Goal: Task Accomplishment & Management: Use online tool/utility

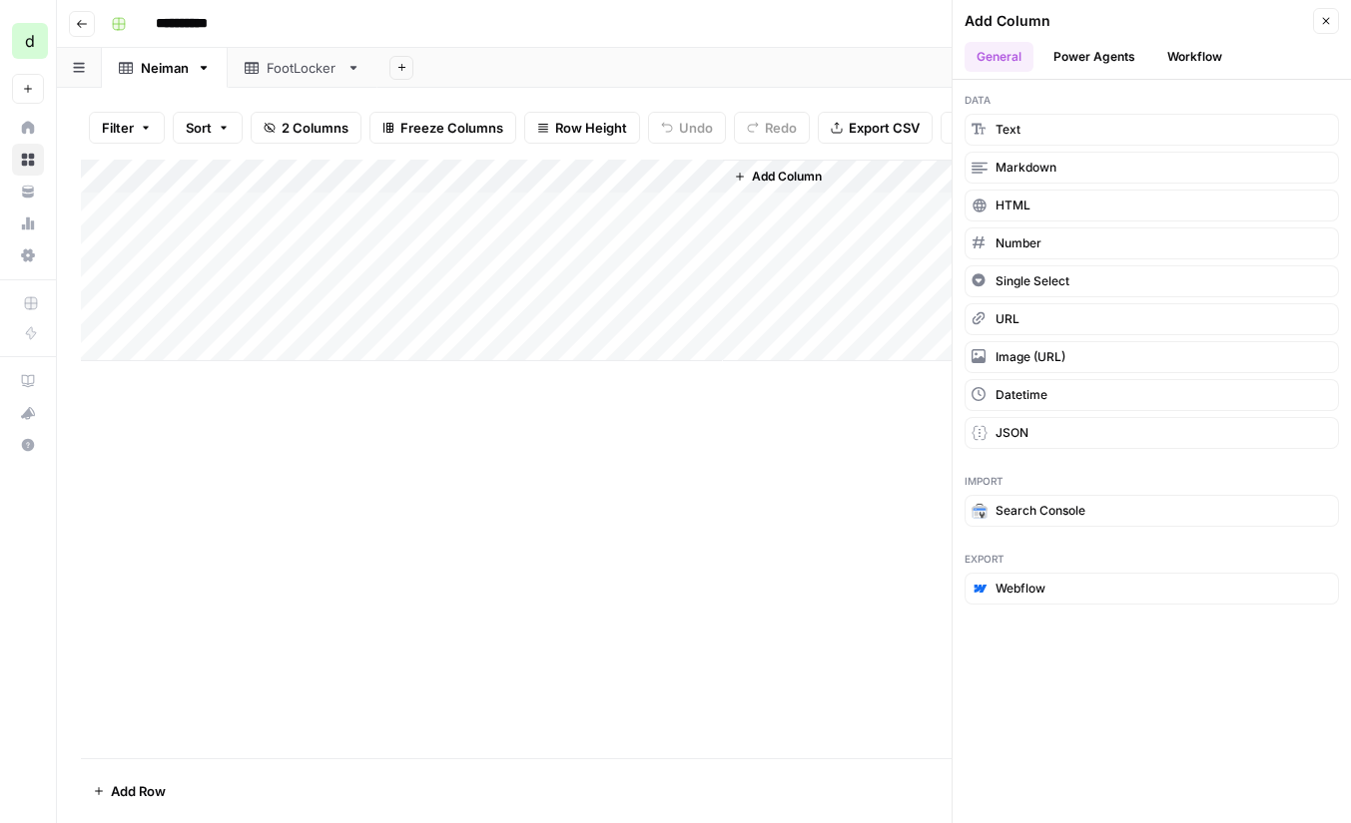
click at [642, 27] on div "**********" at bounding box center [717, 24] width 1228 height 32
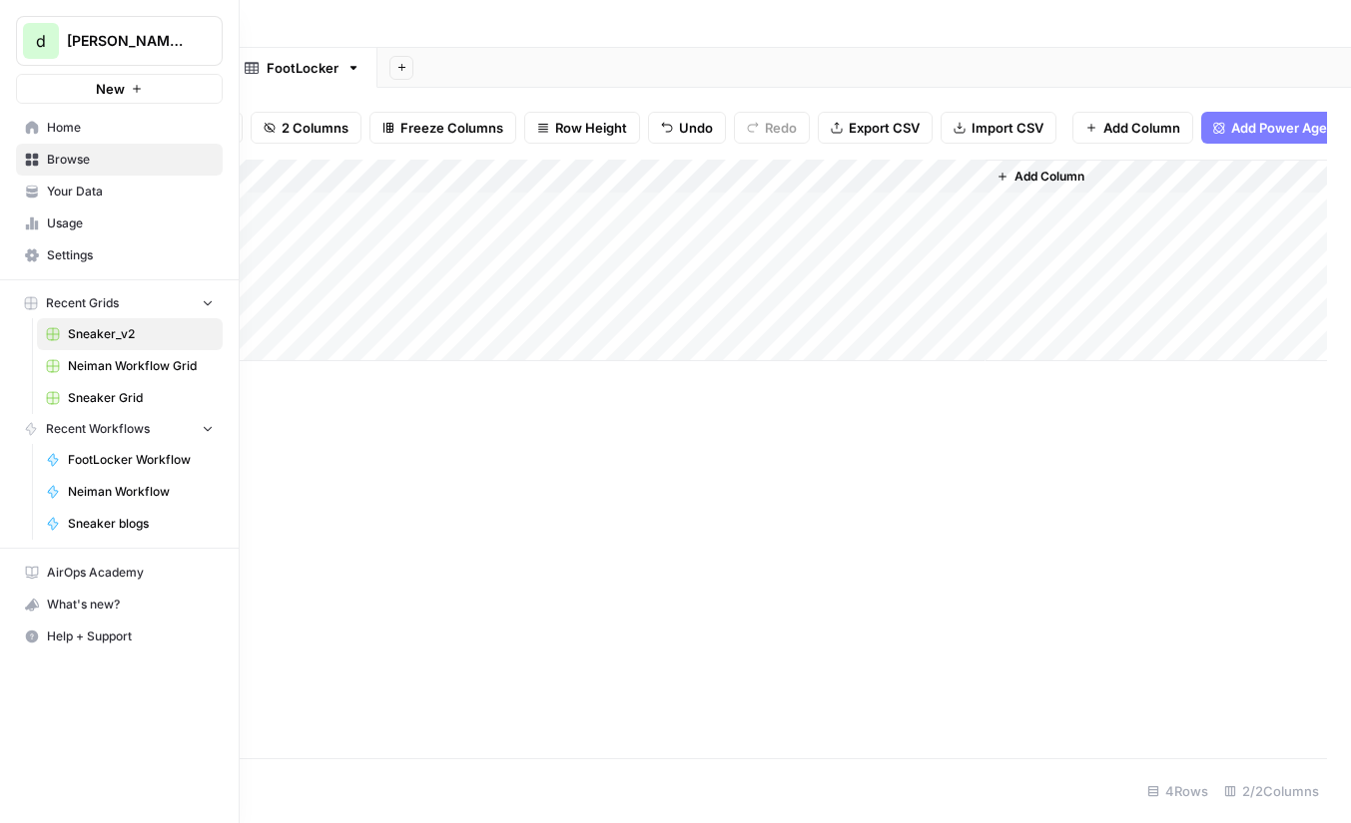
click at [85, 185] on span "Your Data" at bounding box center [130, 192] width 167 height 18
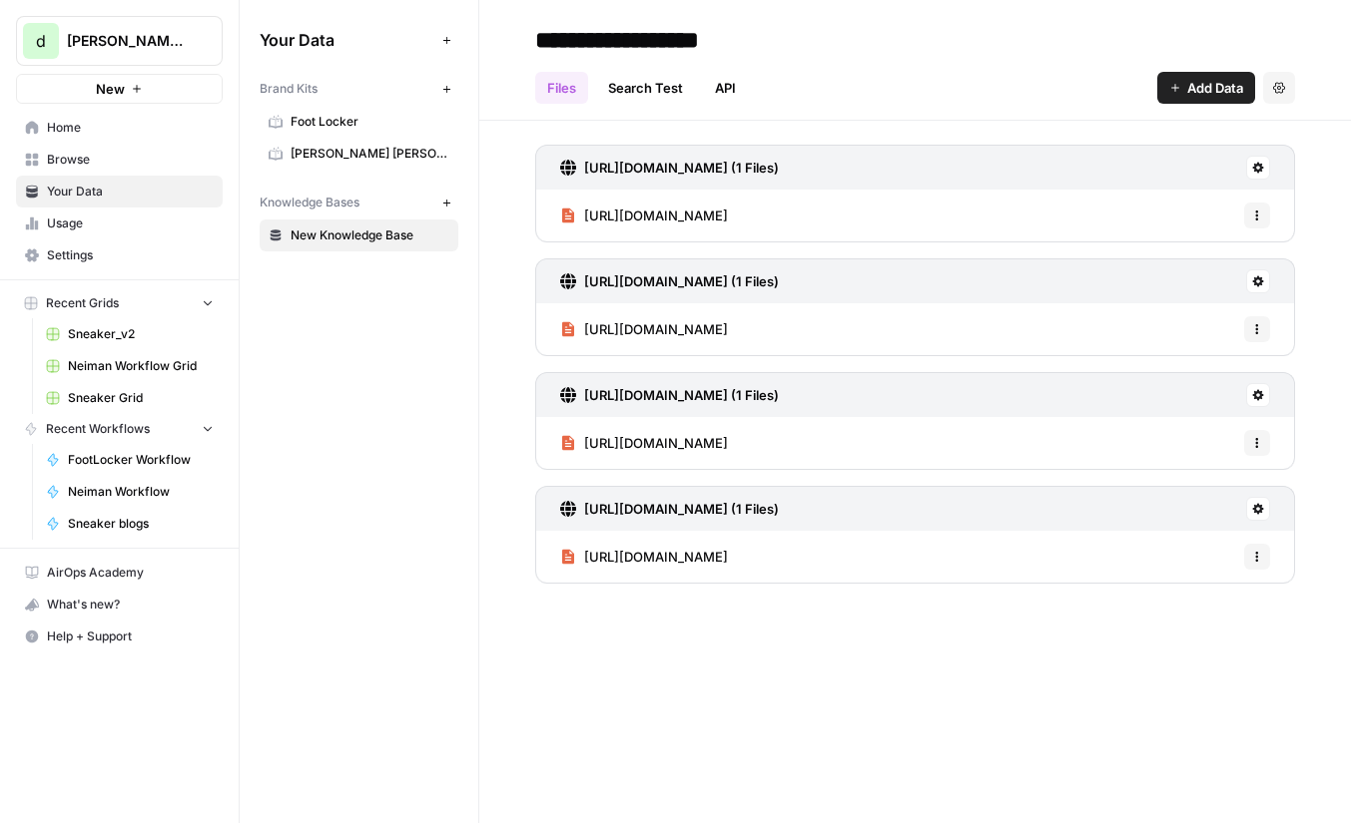
click at [126, 168] on span "Browse" at bounding box center [130, 160] width 167 height 18
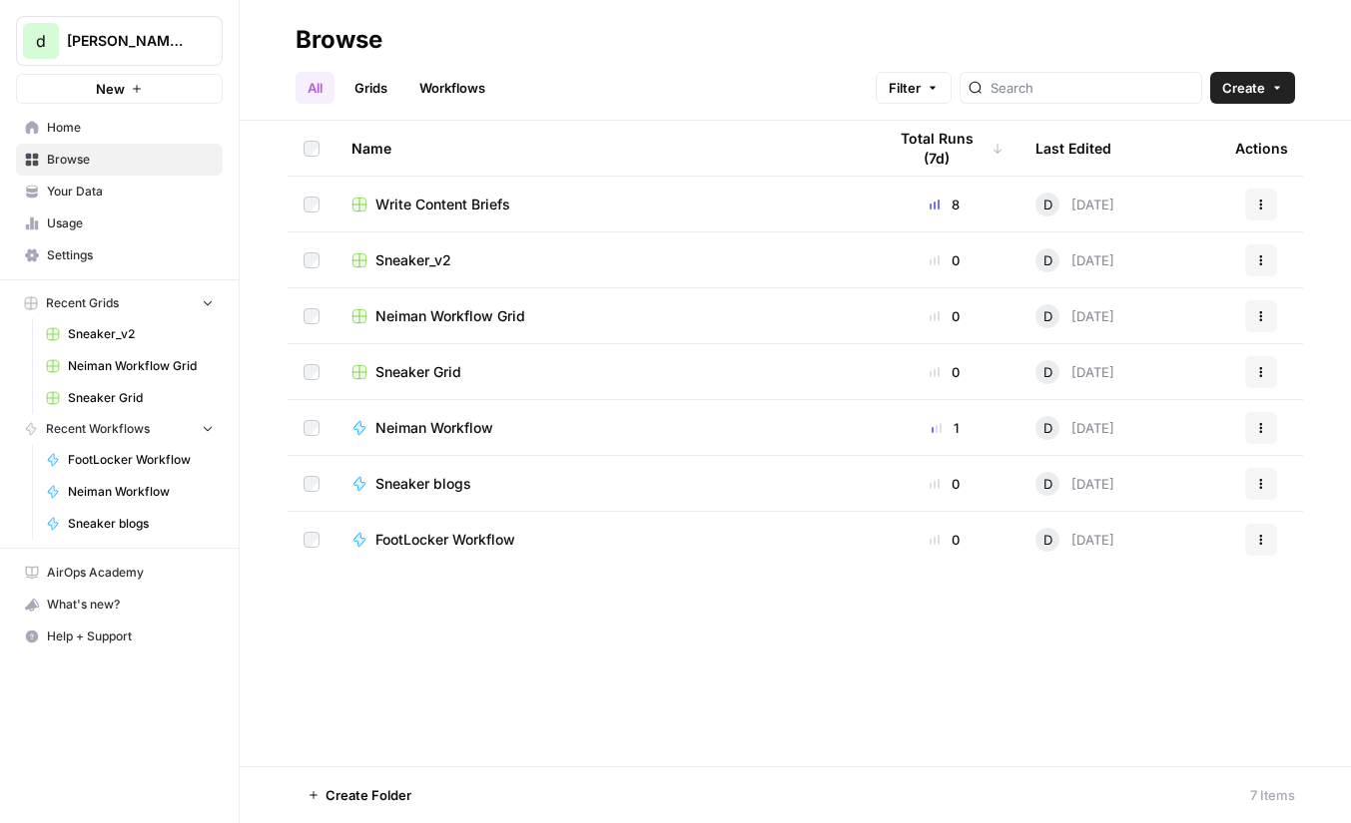
click at [516, 85] on div "All Grids Workflows Filter Create" at bounding box center [794, 80] width 999 height 48
click at [1261, 84] on span "Create" at bounding box center [1243, 88] width 43 height 20
click at [1209, 189] on span "Workflow" at bounding box center [1214, 191] width 112 height 20
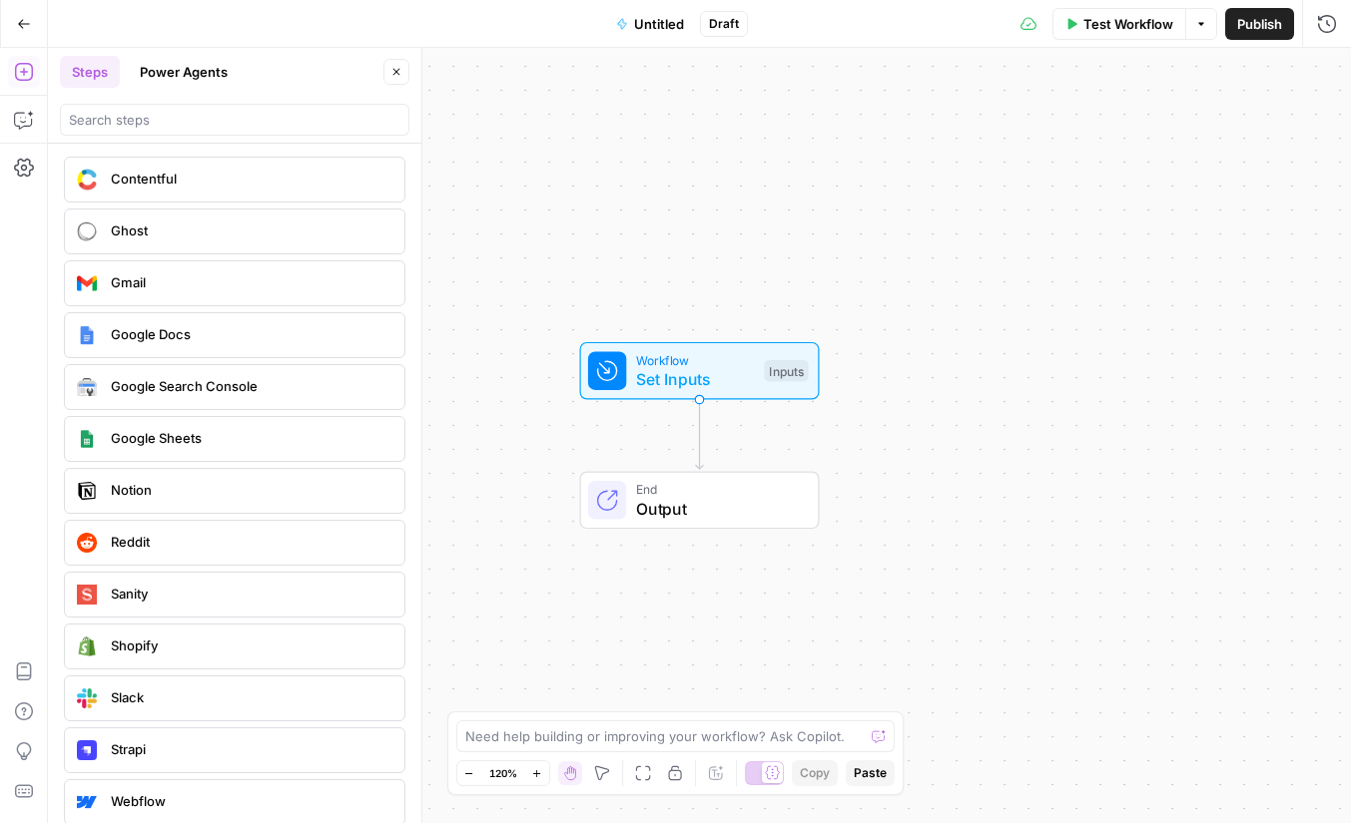
scroll to position [3670, 0]
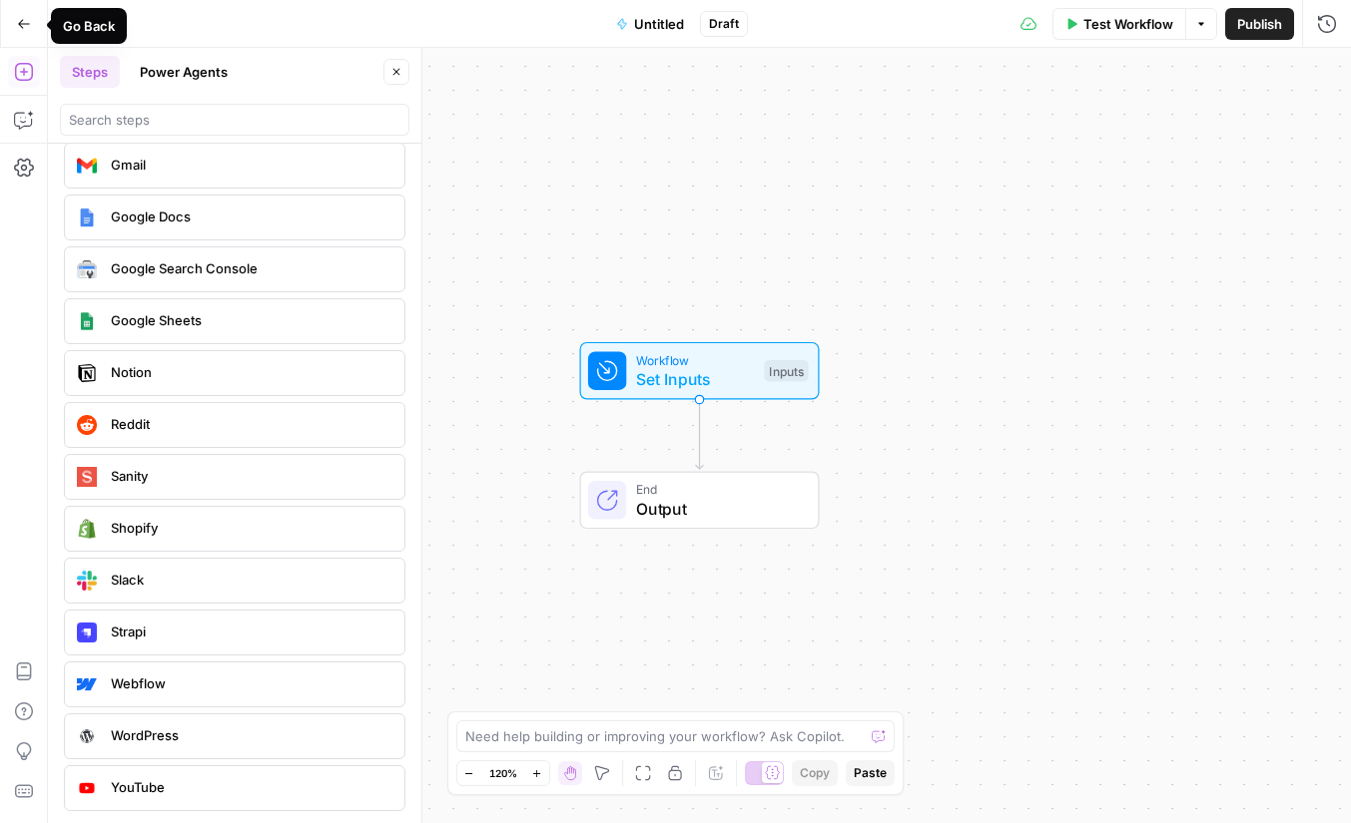
click at [21, 30] on icon "button" at bounding box center [24, 24] width 14 height 14
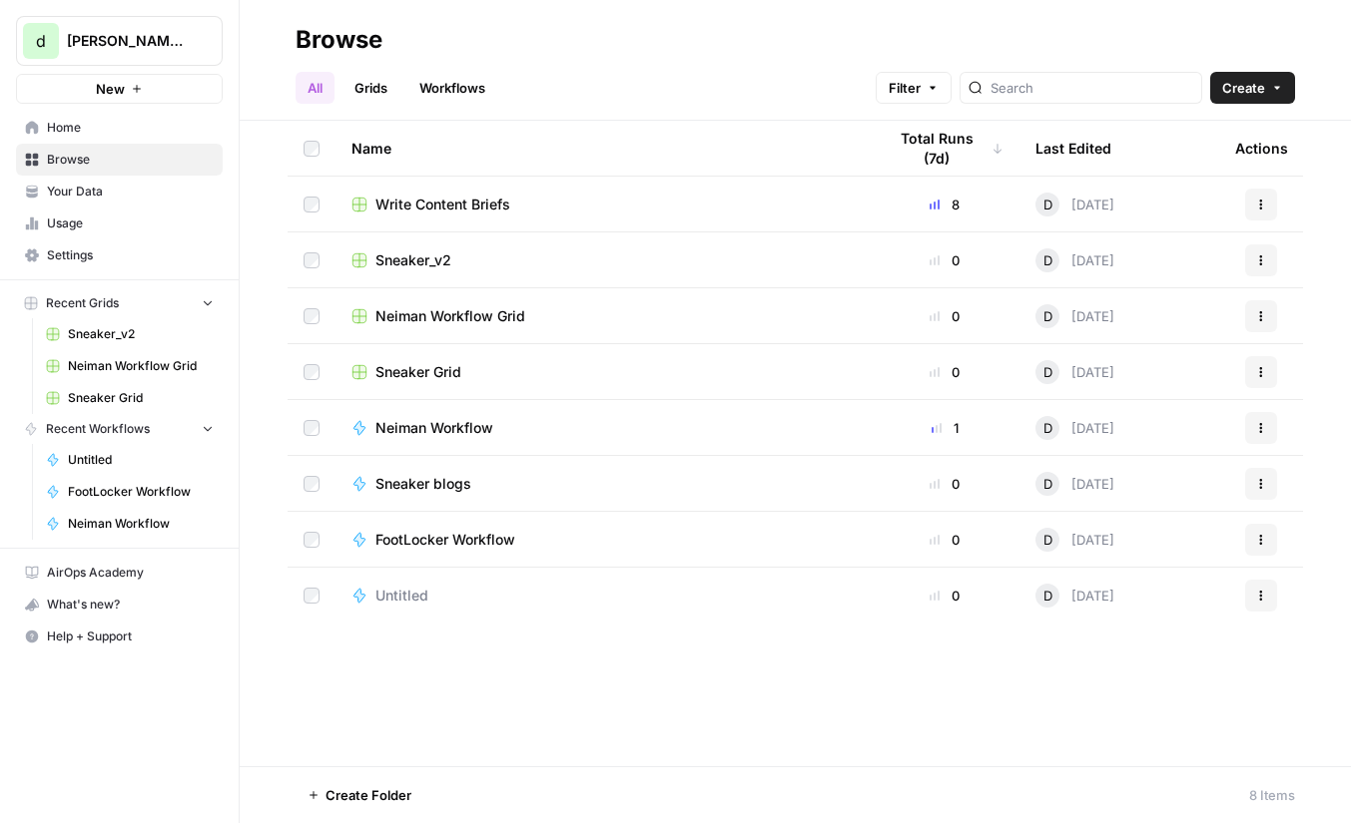
click at [1265, 97] on button "Create" at bounding box center [1252, 88] width 85 height 32
drag, startPoint x: 1199, startPoint y: 190, endPoint x: 524, endPoint y: 733, distance: 866.1
click at [526, 733] on body "d dmitriy-testing-0 New Home Browse Your Data Usage Settings Recent Grids Sneak…" at bounding box center [675, 411] width 1351 height 823
click at [402, 610] on td "Untitled" at bounding box center [602, 596] width 534 height 56
click at [401, 593] on span "Untitled" at bounding box center [401, 596] width 53 height 20
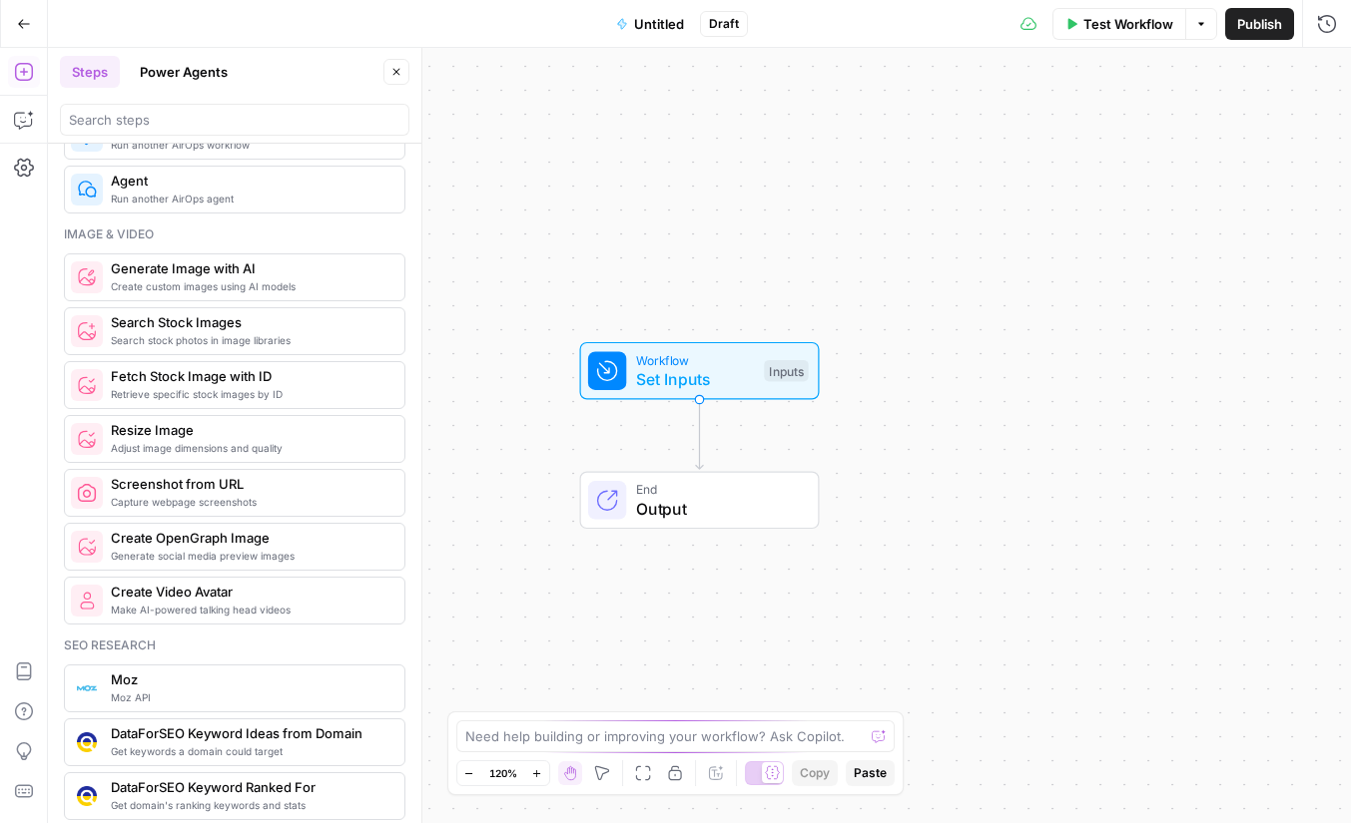
scroll to position [1168, 0]
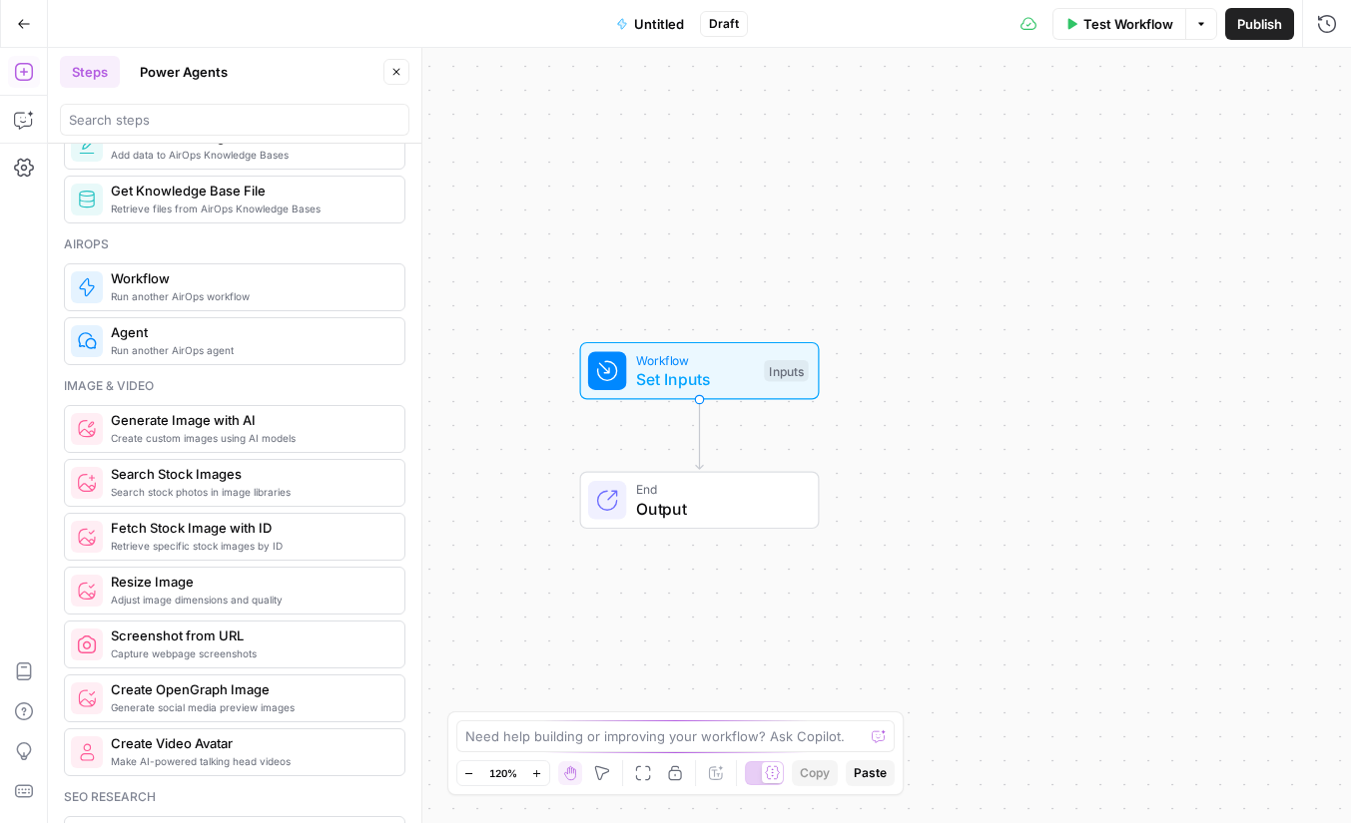
click at [203, 79] on button "Power Agents" at bounding box center [184, 72] width 112 height 32
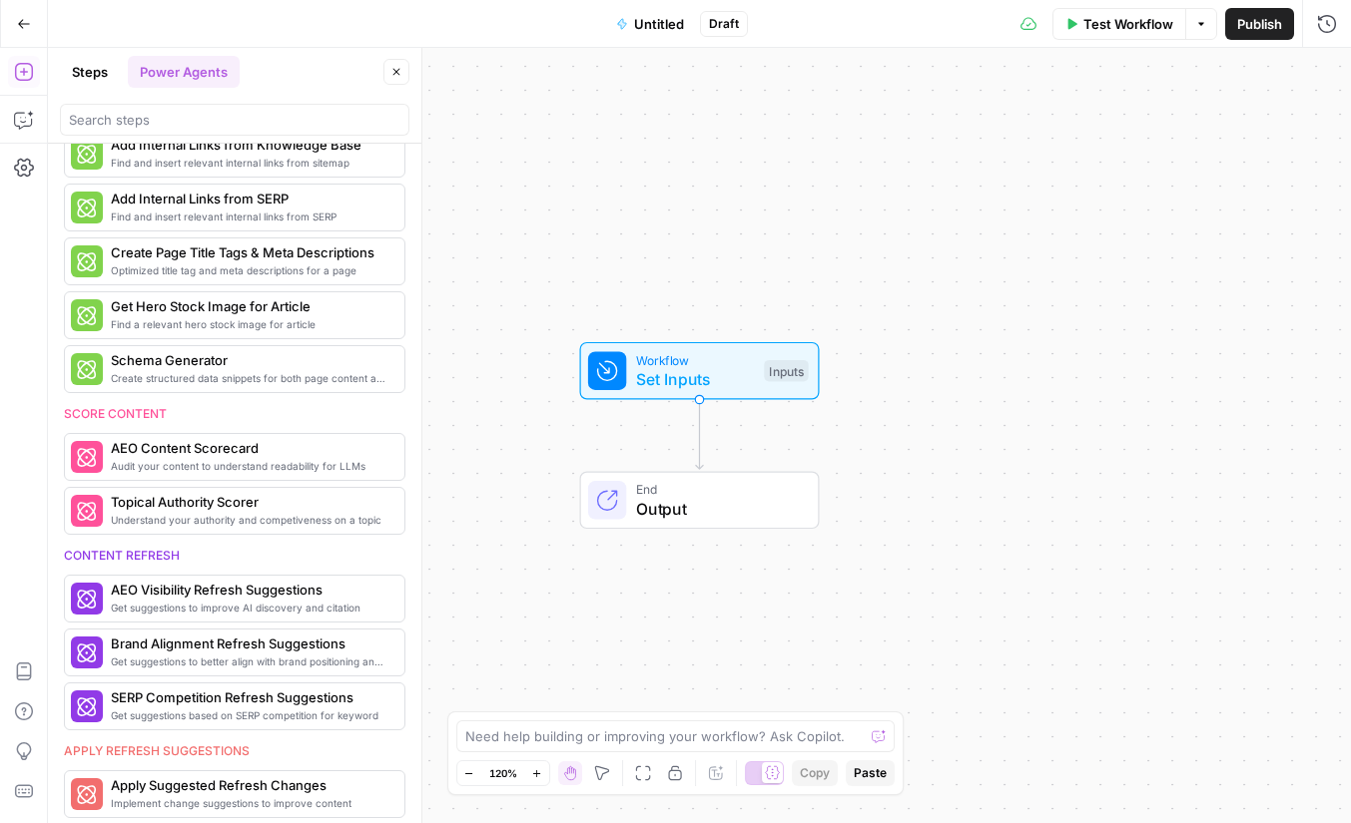
scroll to position [516, 0]
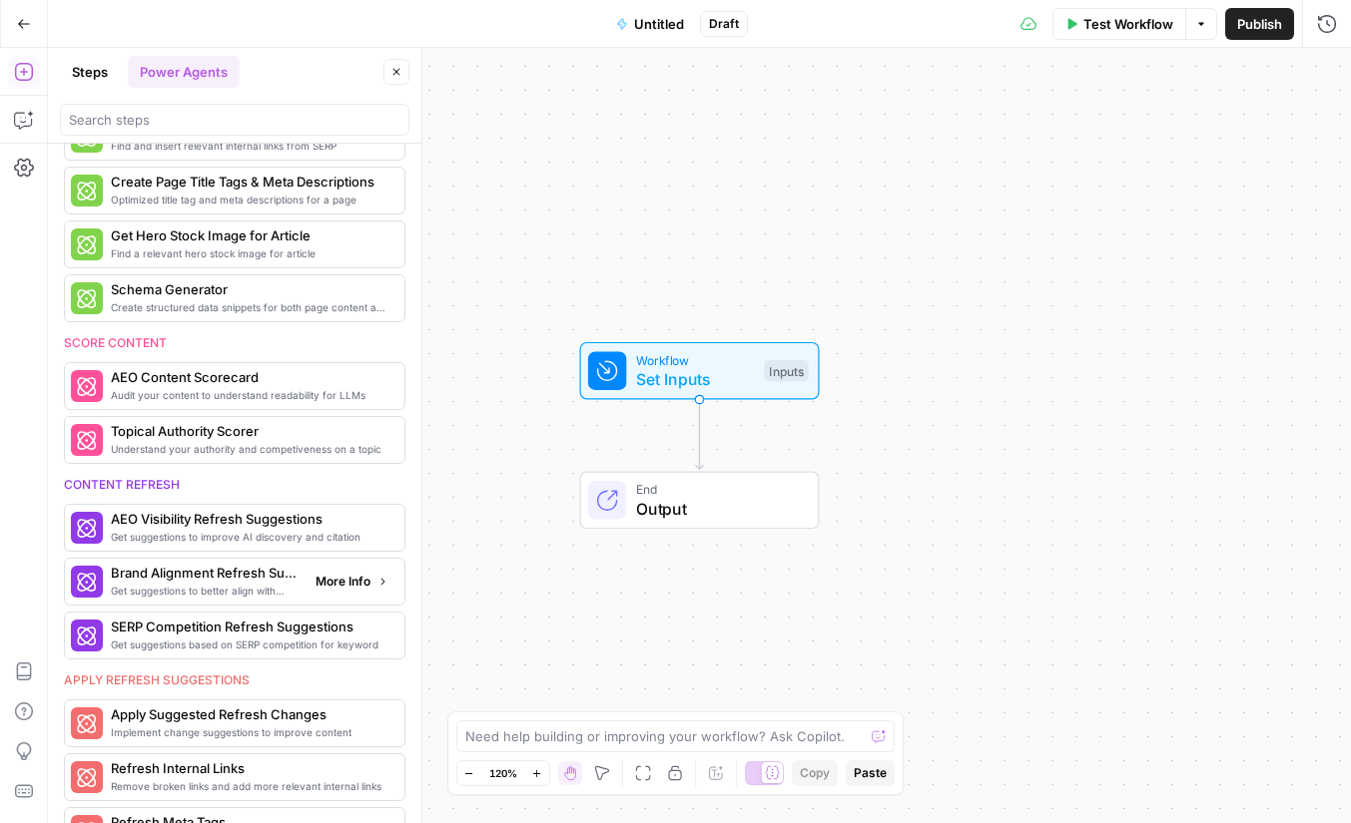
click at [351, 587] on span "More Info" at bounding box center [342, 582] width 55 height 18
